Goal: Information Seeking & Learning: Learn about a topic

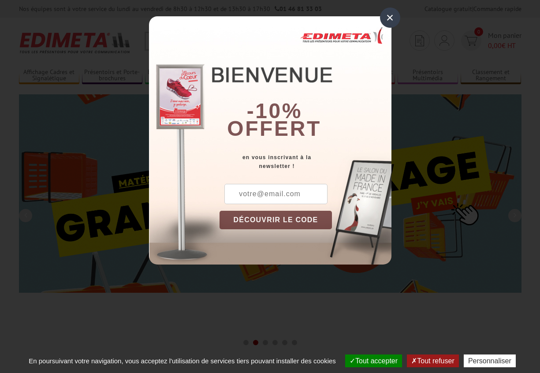
click at [390, 18] on div "×" at bounding box center [390, 17] width 20 height 20
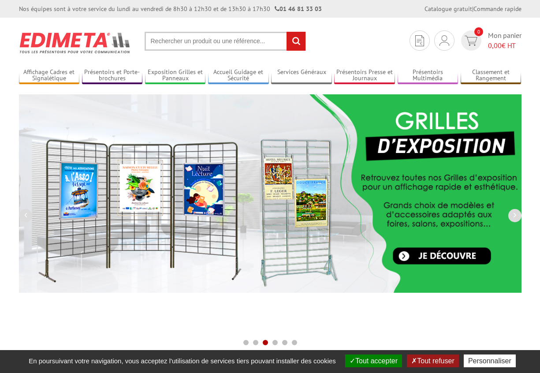
click at [242, 37] on input "text" at bounding box center [224, 41] width 161 height 19
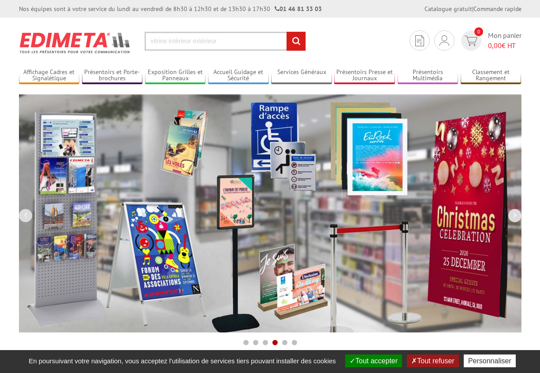
type input "vitrine intérieur extérieur"
click at [286, 32] on input "rechercher" at bounding box center [295, 41] width 19 height 19
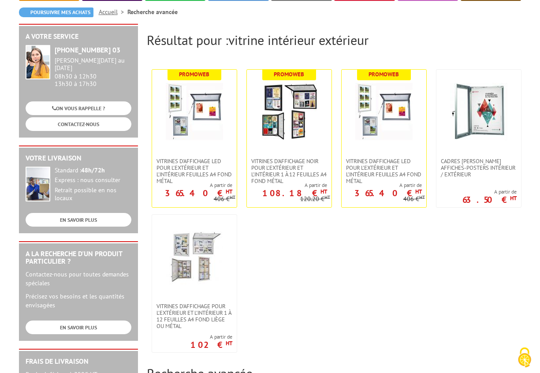
scroll to position [92, 0]
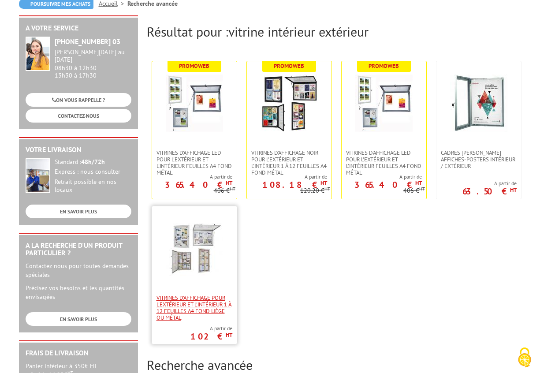
click at [214, 303] on span "Vitrines d'affichage pour l'extérieur et l'intérieur 1 à 12 feuilles A4 fond li…" at bounding box center [194, 307] width 76 height 26
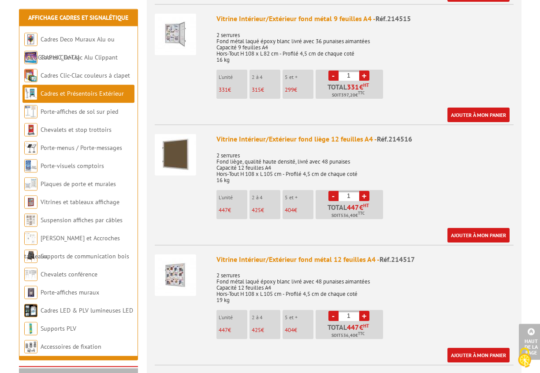
scroll to position [1473, 0]
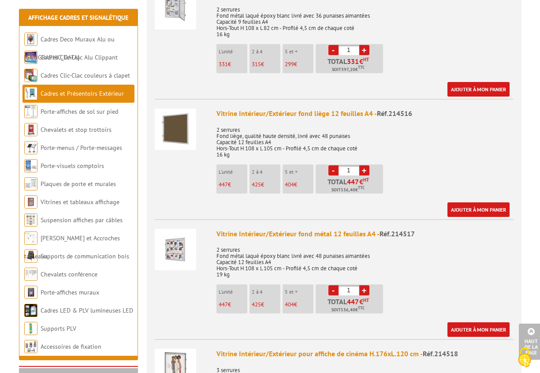
click at [323, 229] on div "Vitrine Intérieur/Extérieur fond métal 12 feuilles A4 - Réf.214517" at bounding box center [364, 234] width 297 height 10
click at [185, 233] on img at bounding box center [175, 249] width 41 height 41
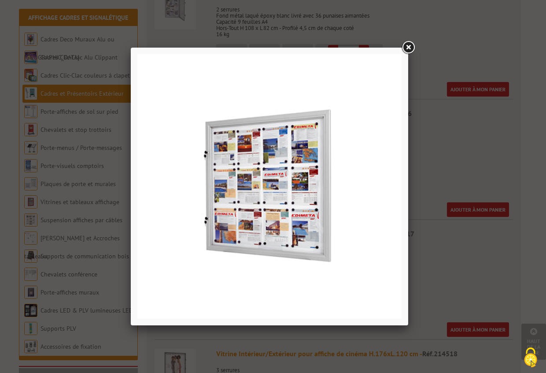
click at [448, 242] on div at bounding box center [273, 186] width 546 height 373
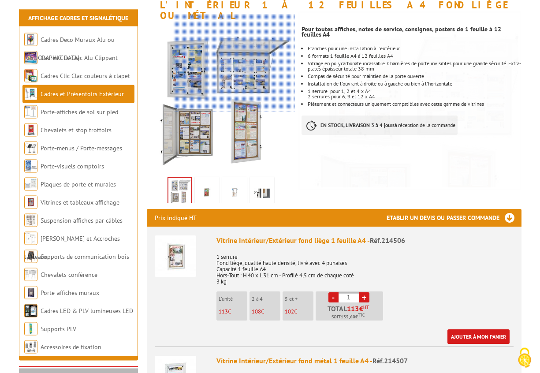
scroll to position [190, 0]
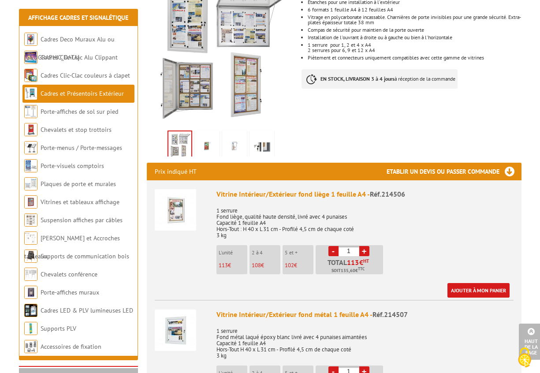
click at [265, 139] on img at bounding box center [261, 145] width 21 height 27
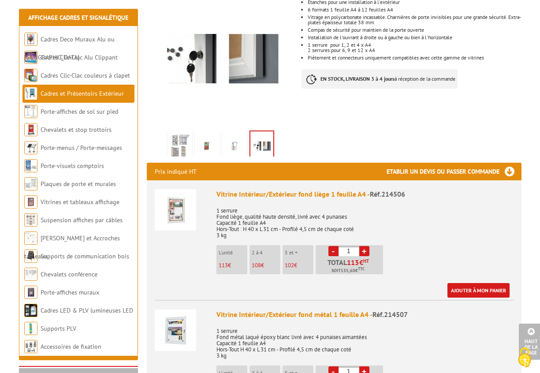
click at [228, 136] on img at bounding box center [234, 145] width 21 height 27
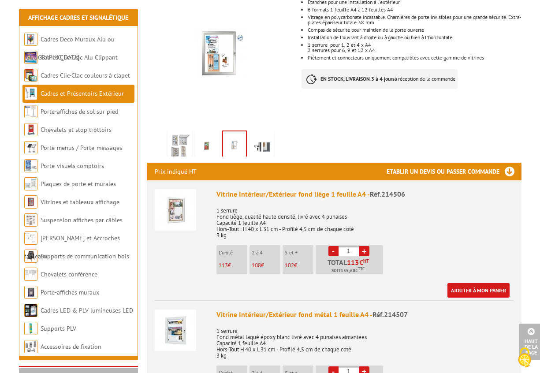
click at [200, 137] on img at bounding box center [206, 145] width 21 height 27
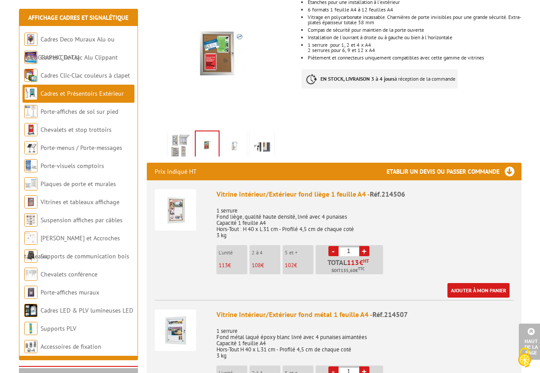
click at [185, 137] on img at bounding box center [179, 145] width 21 height 27
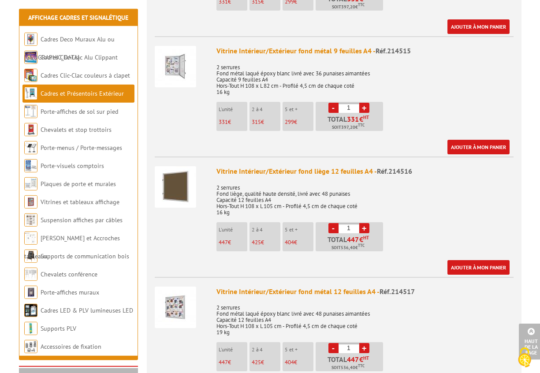
scroll to position [1466, 0]
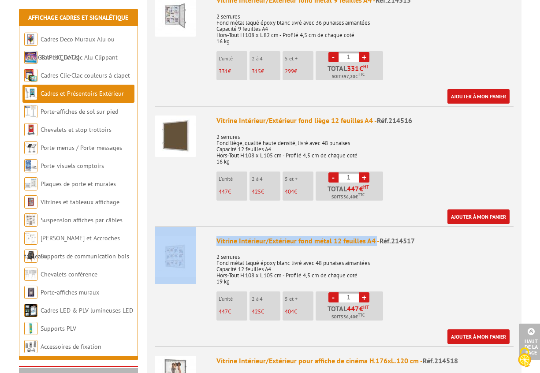
drag, startPoint x: 376, startPoint y: 228, endPoint x: 188, endPoint y: 224, distance: 188.1
click at [216, 236] on div "Vitrine Intérieur/Extérieur fond métal 12 feuilles A4 - Réf.214517 2 serrures F…" at bounding box center [364, 290] width 297 height 108
copy li "Vitrine Intérieur/Extérieur fond métal 12 feuilles A4"
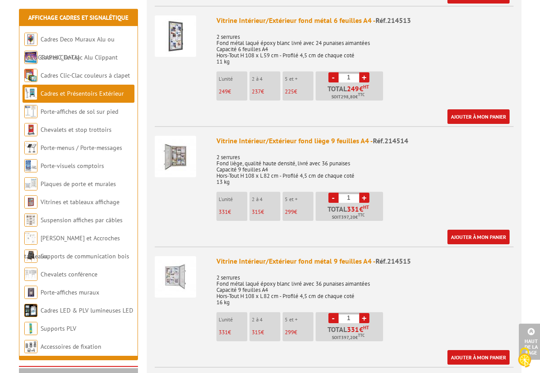
scroll to position [0, 0]
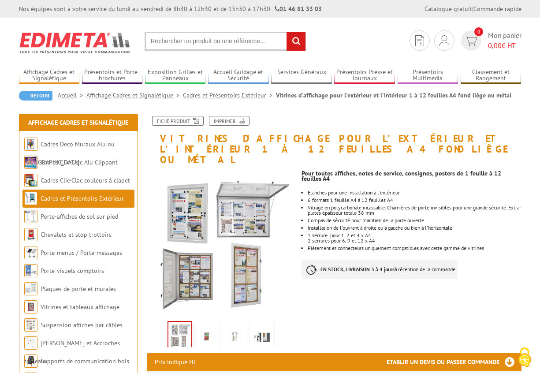
click at [211, 43] on input "text" at bounding box center [224, 41] width 161 height 19
paste input "Vitrine Intérieur/Extérieur fond métal 12 feuilles A4"
type input "Vitrine Intérieur/Extérieur fond métal 12 feuilles A4"
click at [286, 32] on input "rechercher" at bounding box center [295, 41] width 19 height 19
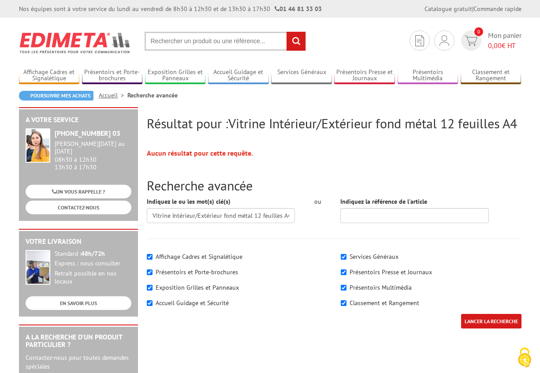
click at [190, 42] on input "text" at bounding box center [224, 41] width 161 height 19
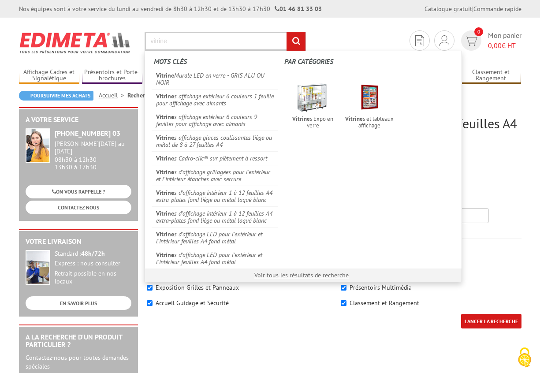
type input "vitrine"
click at [286, 32] on input "rechercher" at bounding box center [295, 41] width 19 height 19
